Goal: Transaction & Acquisition: Purchase product/service

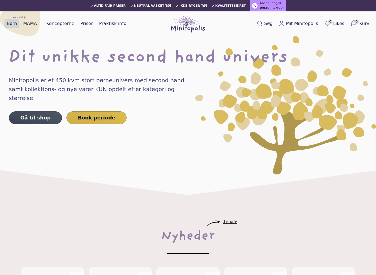
click at [14, 24] on link "Børn" at bounding box center [11, 23] width 15 height 9
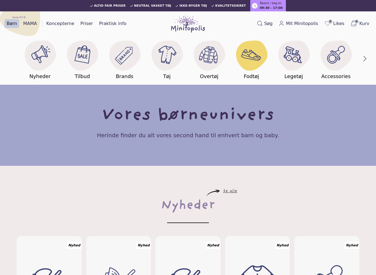
click at [254, 68] on icon at bounding box center [251, 56] width 31 height 30
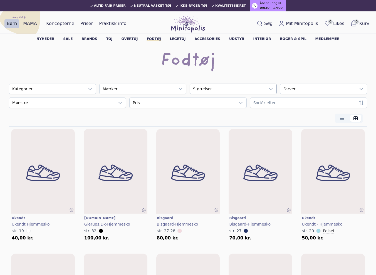
click at [225, 86] on div "empty" at bounding box center [227, 89] width 75 height 10
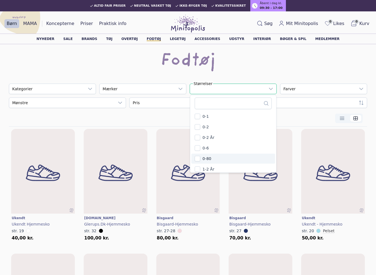
drag, startPoint x: 146, startPoint y: 89, endPoint x: 244, endPoint y: 90, distance: 97.3
click at [146, 90] on div "empty" at bounding box center [137, 89] width 75 height 10
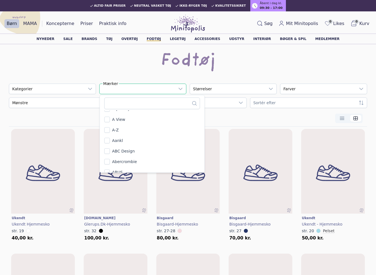
scroll to position [83, 0]
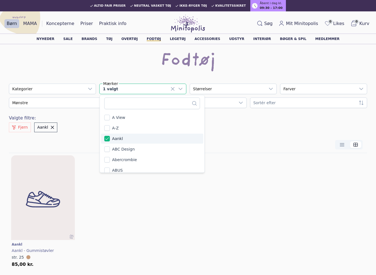
drag, startPoint x: 233, startPoint y: 198, endPoint x: 230, endPoint y: 194, distance: 5.4
click at [233, 198] on div "Læg i kurv Aankl Aankl - Gummistøvler str. 25 85,00 kr." at bounding box center [188, 211] width 358 height 116
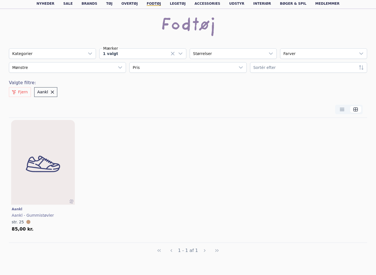
scroll to position [0, 0]
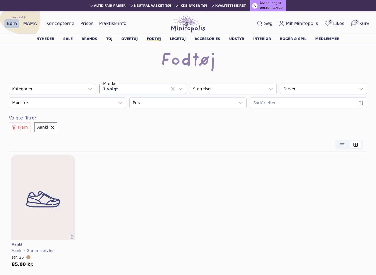
click at [174, 90] on icon at bounding box center [173, 89] width 4 height 4
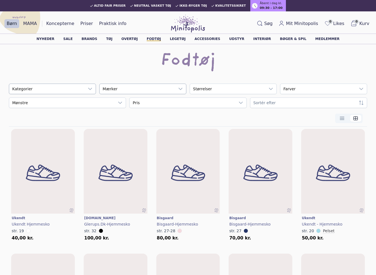
click at [45, 88] on div "empty" at bounding box center [46, 89] width 75 height 10
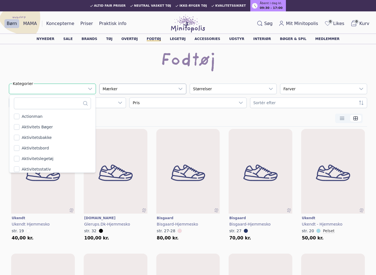
scroll to position [6, 31]
click at [54, 88] on div "empty" at bounding box center [46, 89] width 75 height 10
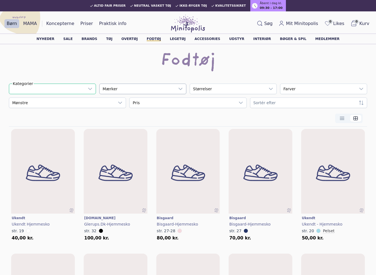
click at [54, 88] on div "empty" at bounding box center [46, 89] width 75 height 10
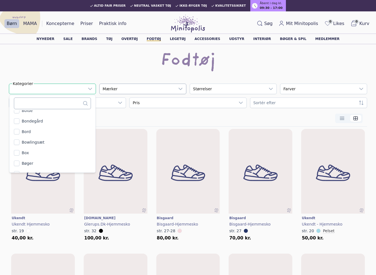
scroll to position [1248, 0]
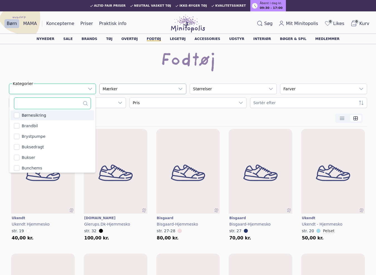
click at [40, 103] on input "text" at bounding box center [52, 104] width 77 height 12
type input "***"
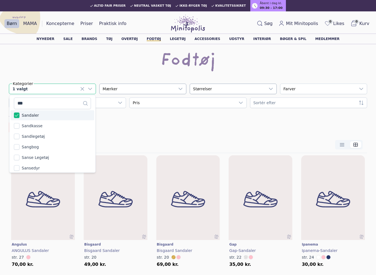
click at [231, 89] on div "empty" at bounding box center [227, 89] width 75 height 10
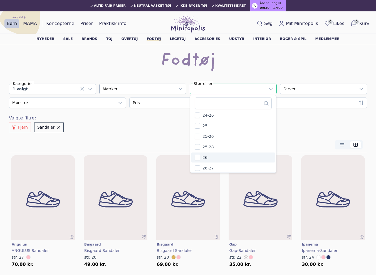
scroll to position [834, 0]
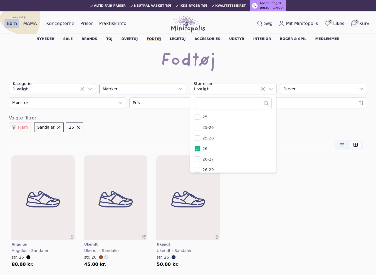
click at [274, 248] on div "Læg i kurv Angulus Angulus - [STREET_ADDRESS]. Læg i kurv Ukendt Ukendt - [STRE…" at bounding box center [188, 211] width 358 height 116
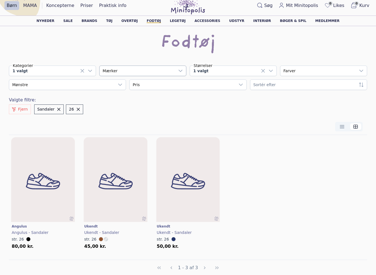
scroll to position [28, 0]
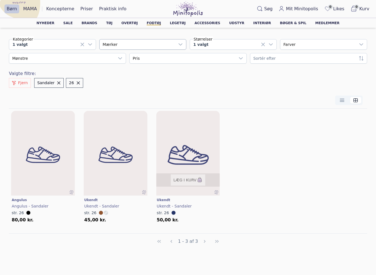
click at [197, 157] on img at bounding box center [188, 155] width 76 height 102
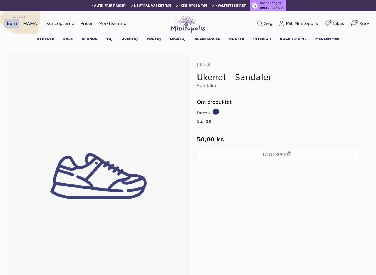
drag, startPoint x: 285, startPoint y: 36, endPoint x: 296, endPoint y: 31, distance: 11.9
